Goal: Navigation & Orientation: Go to known website

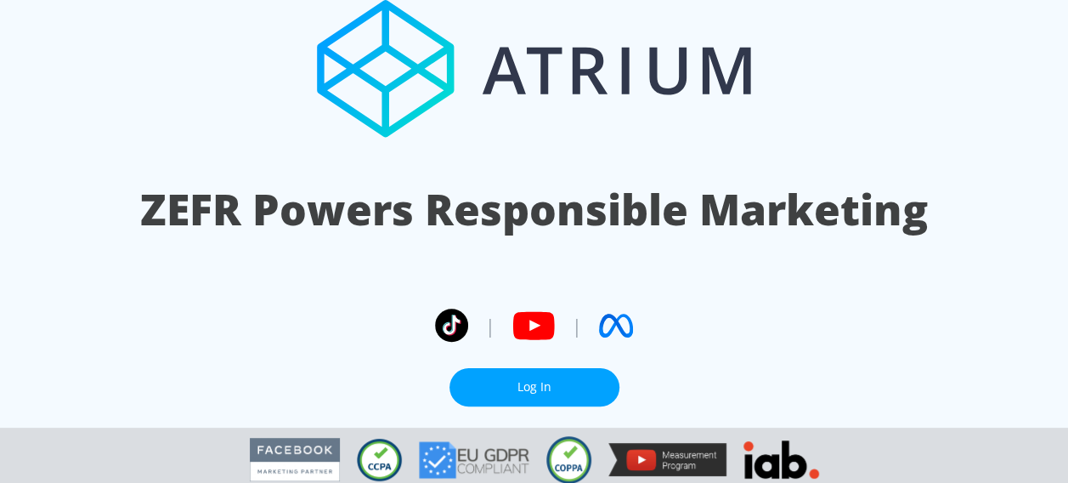
click at [500, 380] on link "Log In" at bounding box center [535, 387] width 170 height 38
click at [583, 383] on link "Log In" at bounding box center [535, 387] width 170 height 38
